Goal: Information Seeking & Learning: Learn about a topic

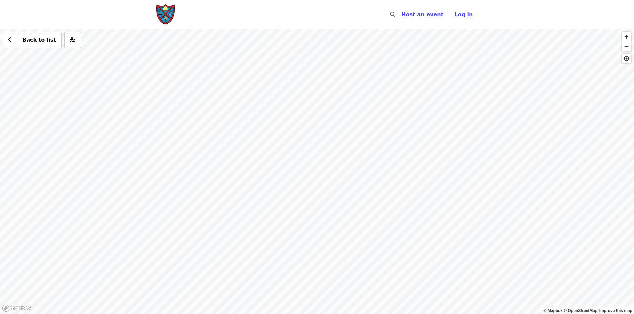
drag, startPoint x: 286, startPoint y: 213, endPoint x: 228, endPoint y: 130, distance: 101.0
click at [228, 130] on div "Back to list" at bounding box center [317, 171] width 634 height 285
drag, startPoint x: 358, startPoint y: 176, endPoint x: 231, endPoint y: -29, distance: 240.9
click at [231, 0] on html "Skip to content ​ Host an event Host Log in © Mapbox © OpenStreetMap Improve th…" at bounding box center [317, 157] width 634 height 314
click at [249, 230] on div "Back to list" at bounding box center [317, 171] width 634 height 285
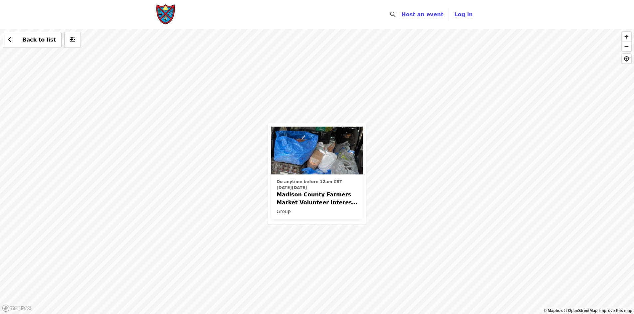
click at [312, 202] on span "Madison County Farmers Market Volunteer Interest ([GEOGRAPHIC_DATA])" at bounding box center [316, 199] width 81 height 16
click at [436, 127] on div "Do anytime before 12am CST on Wednesday, December 31, 2025 Madison County Farme…" at bounding box center [317, 171] width 634 height 285
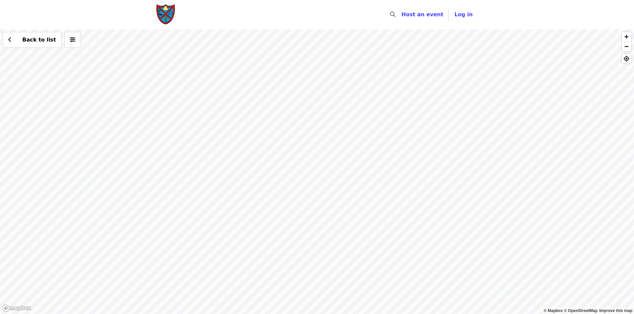
click at [314, 122] on div "Back to list" at bounding box center [317, 171] width 634 height 285
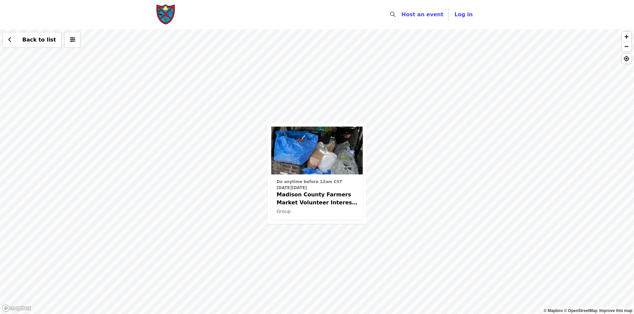
click at [305, 154] on img at bounding box center [316, 151] width 91 height 48
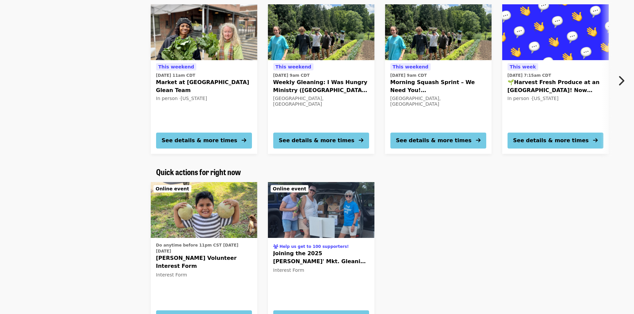
scroll to position [432, 0]
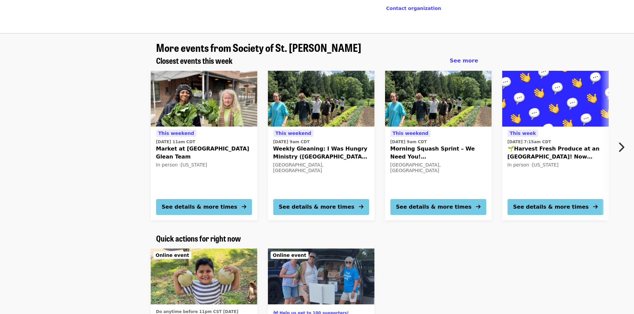
click at [229, 145] on span "Market at [GEOGRAPHIC_DATA] Glean Team" at bounding box center [204, 153] width 96 height 16
